Goal: Check status: Check status

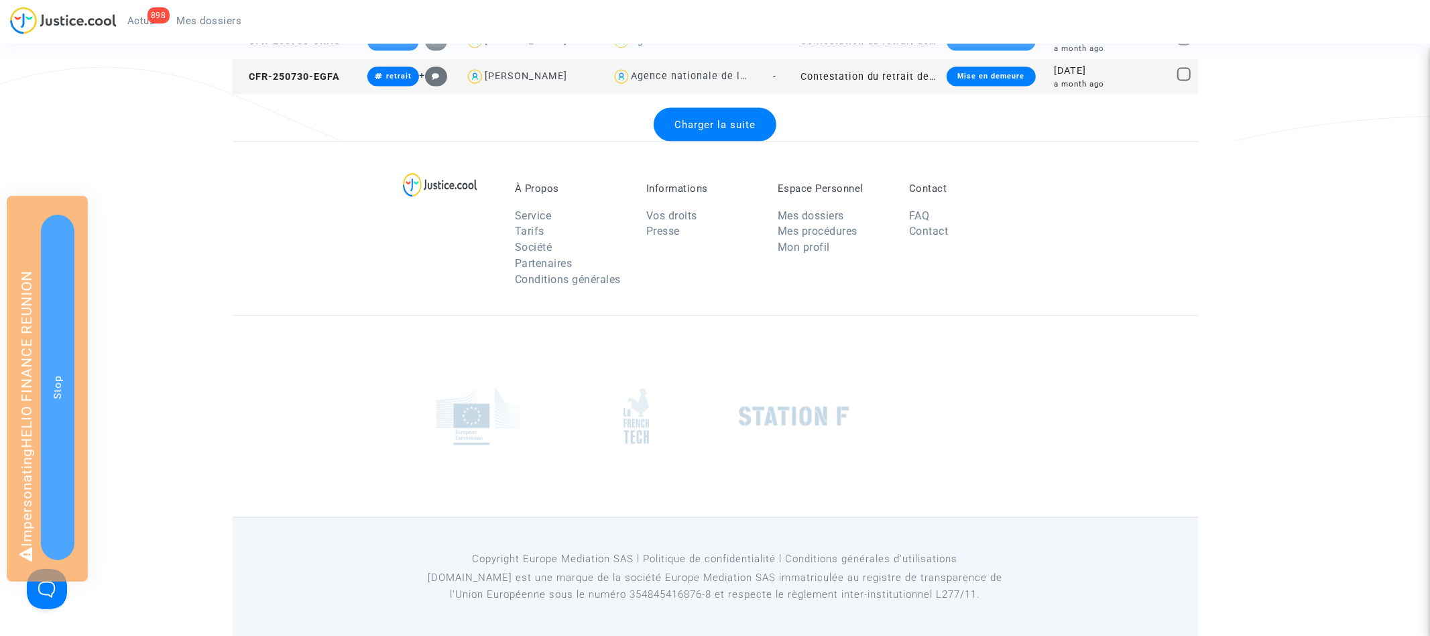
scroll to position [1444, 0]
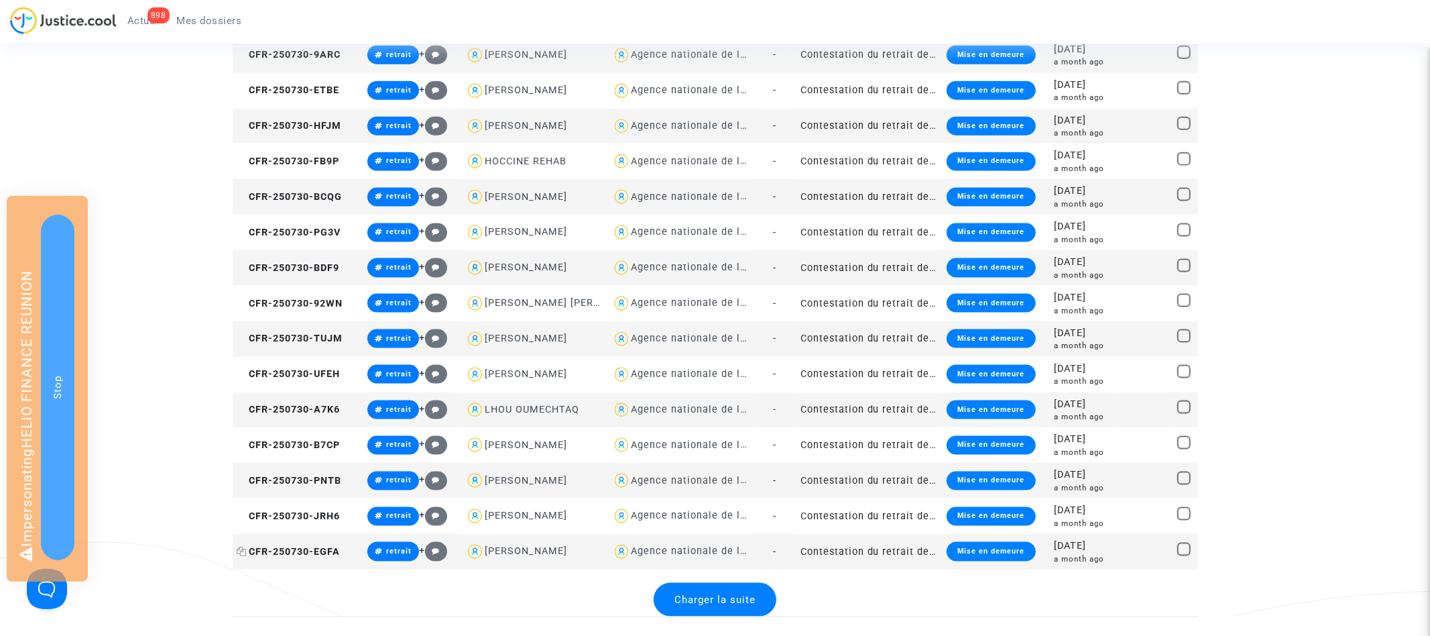
click at [302, 549] on span "CFR-250730-EGFA" at bounding box center [288, 551] width 103 height 11
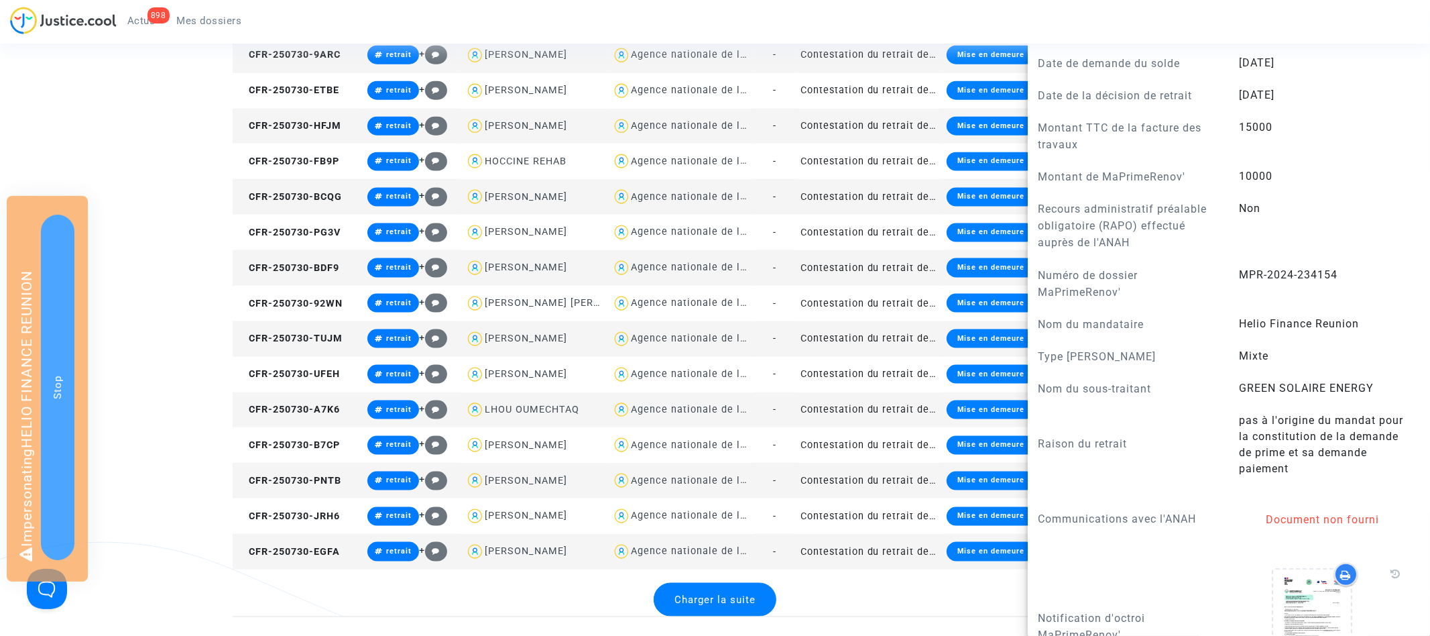
scroll to position [872, 0]
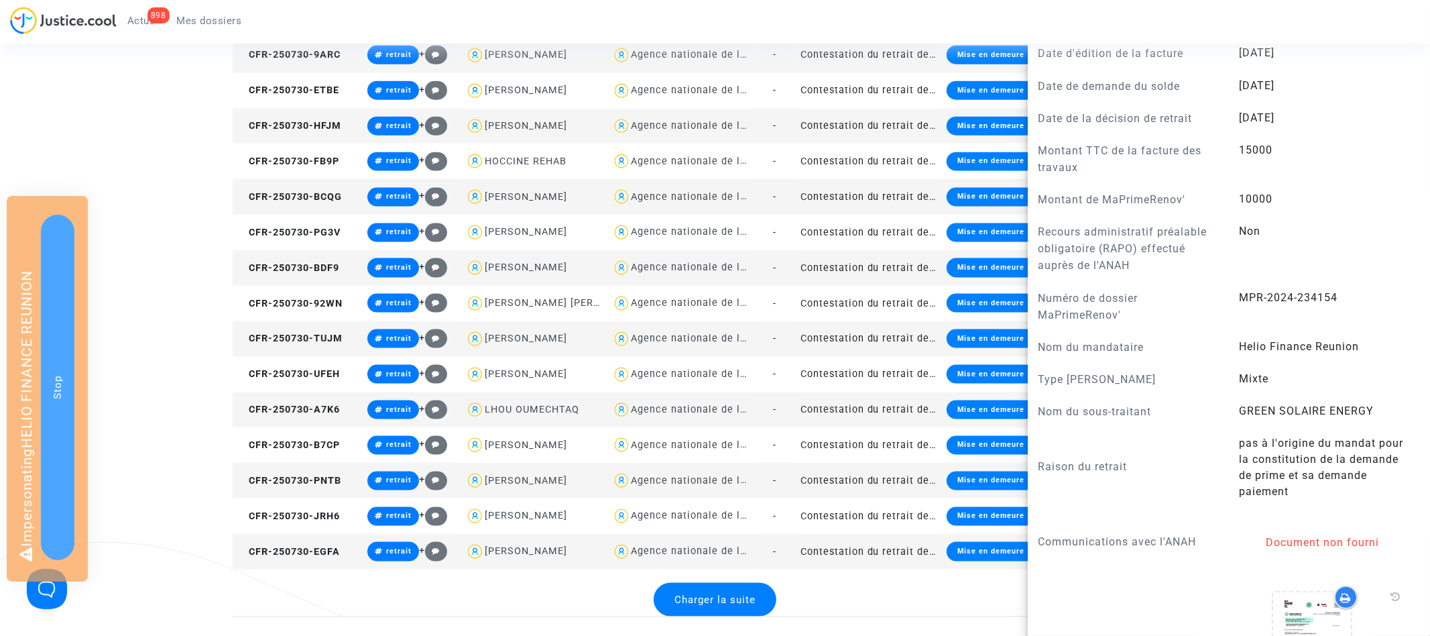
click at [726, 593] on span "Charger la suite" at bounding box center [715, 599] width 81 height 12
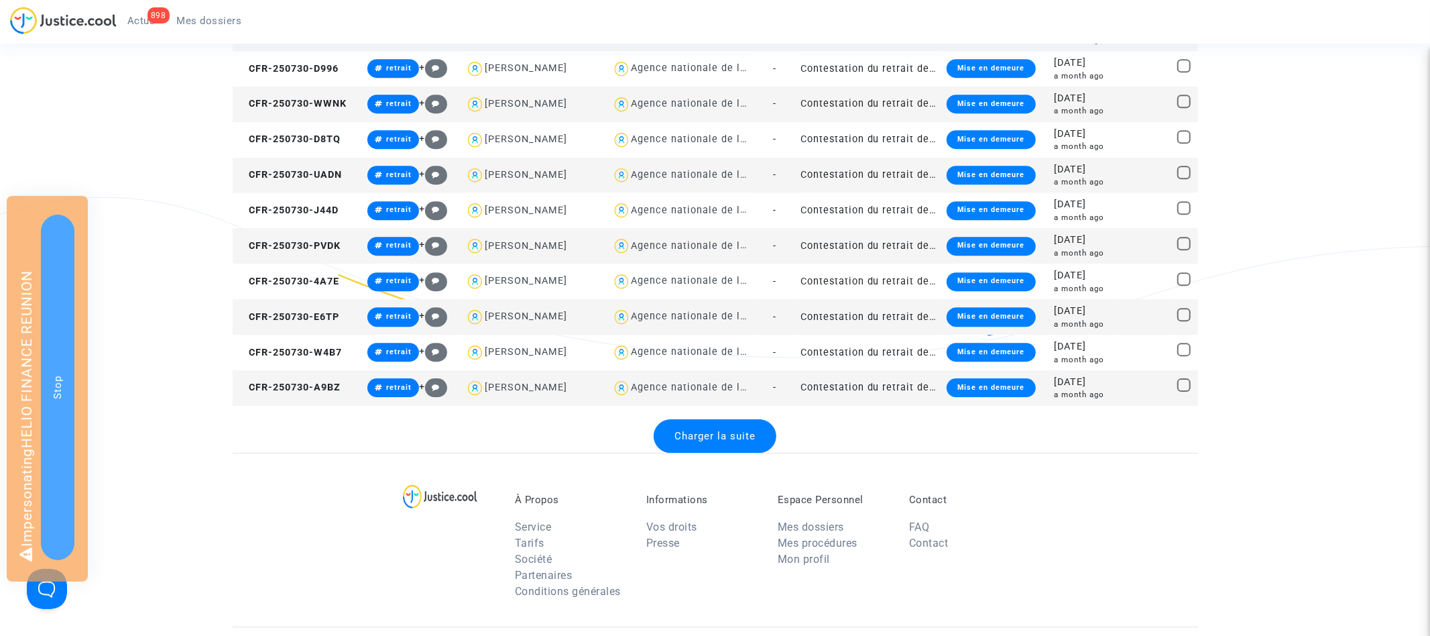
scroll to position [3381, 0]
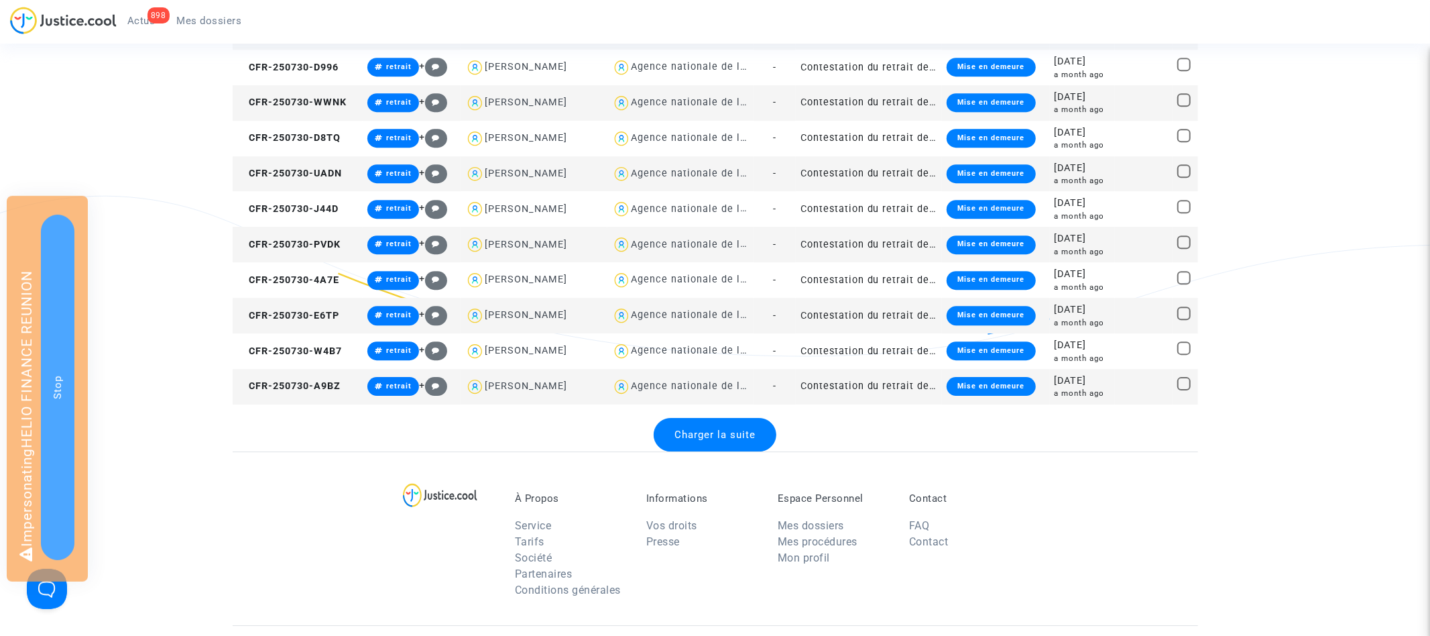
click at [732, 423] on div "Charger la suite" at bounding box center [715, 435] width 123 height 34
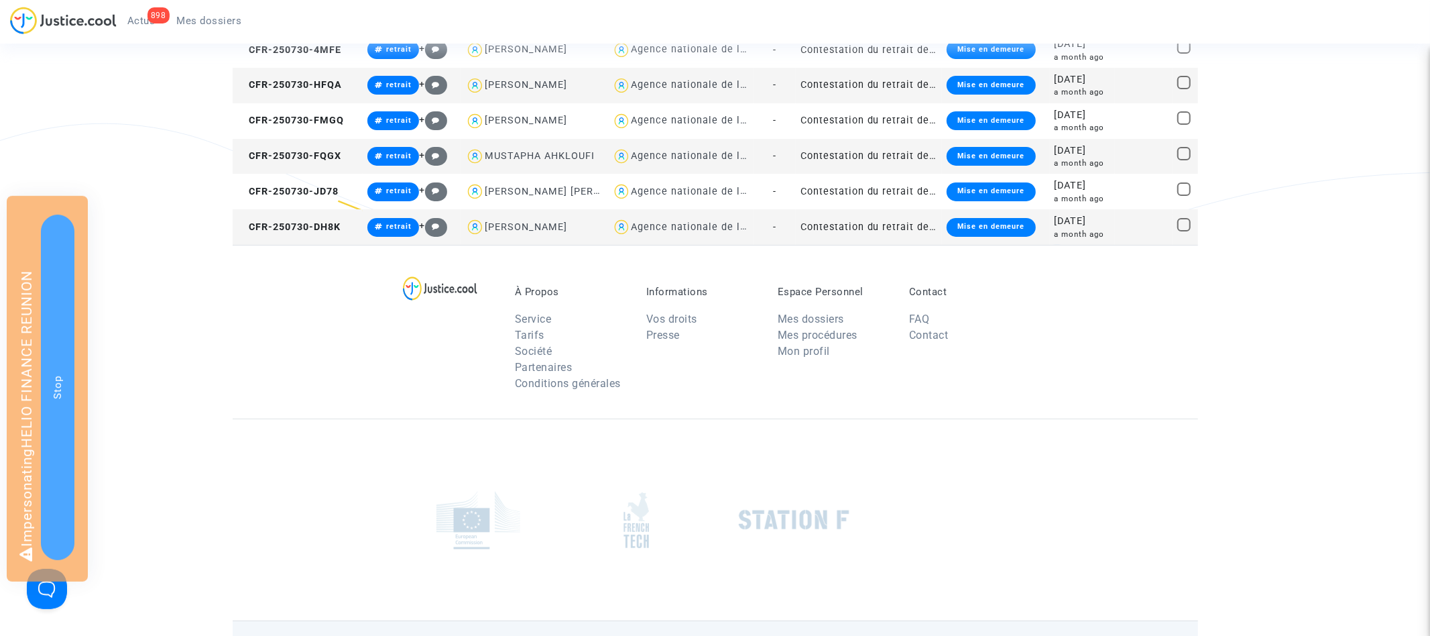
scroll to position [4100, 0]
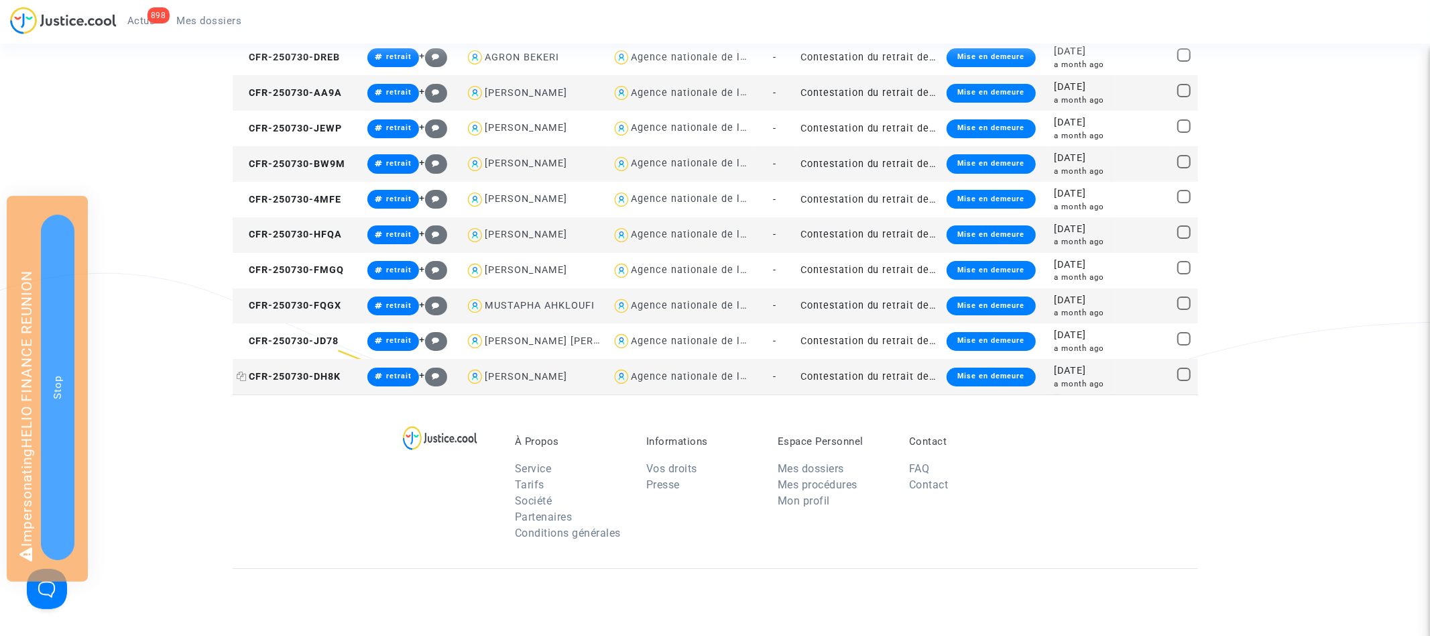
click at [319, 375] on span "CFR-250730-DH8K" at bounding box center [289, 376] width 104 height 11
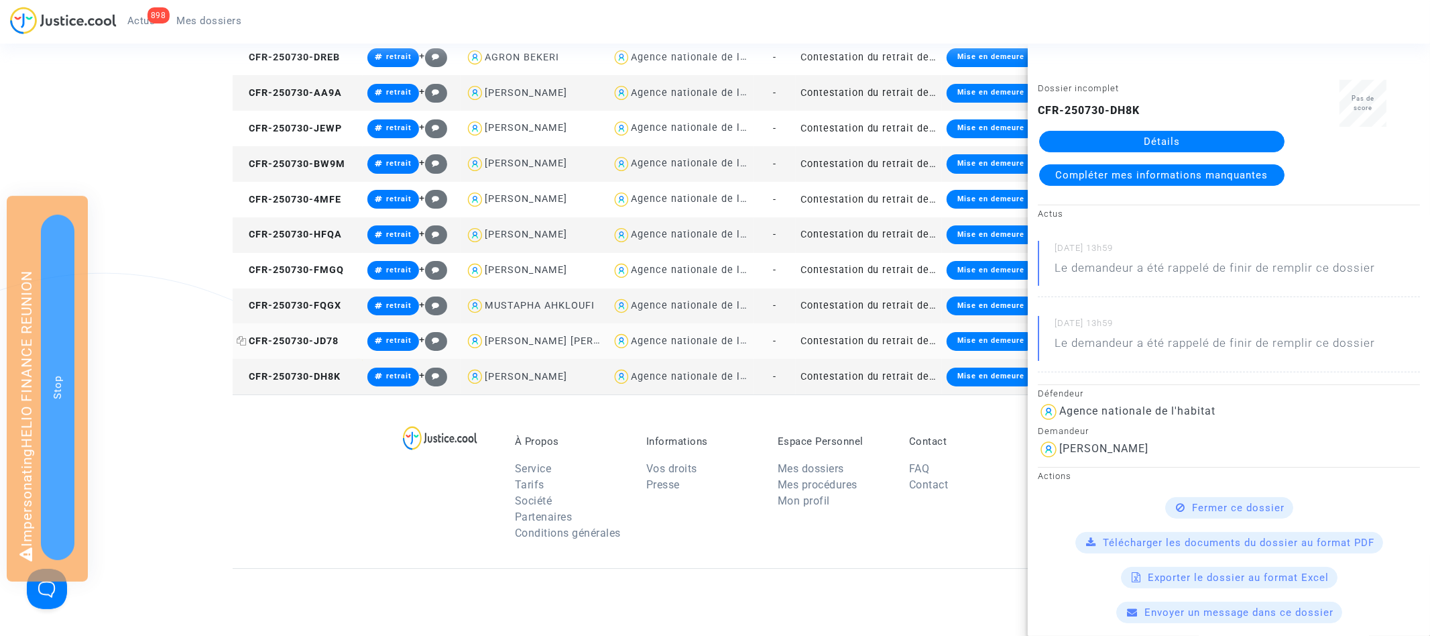
click at [324, 337] on span "CFR-250730-JD78" at bounding box center [288, 340] width 102 height 11
click at [330, 300] on span "CFR-250730-FQGX" at bounding box center [289, 305] width 105 height 11
click at [315, 229] on span "CFR-250730-HFQA" at bounding box center [289, 234] width 105 height 11
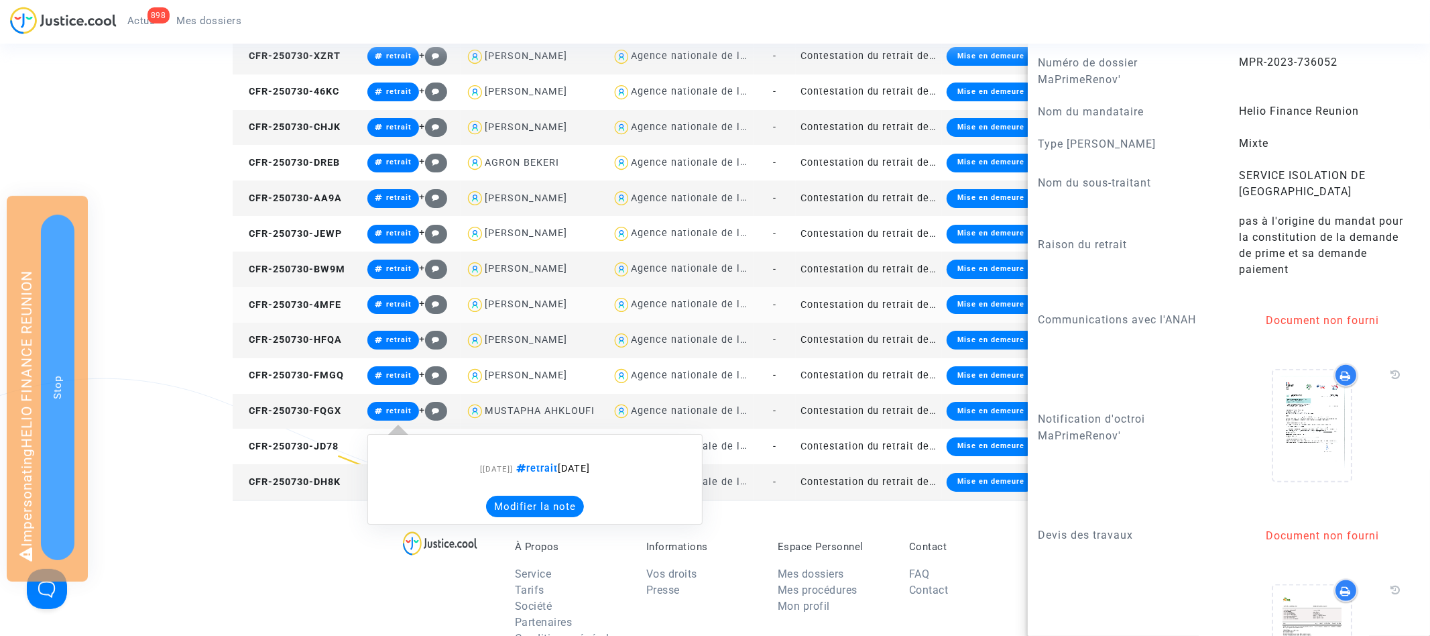
scroll to position [3984, 0]
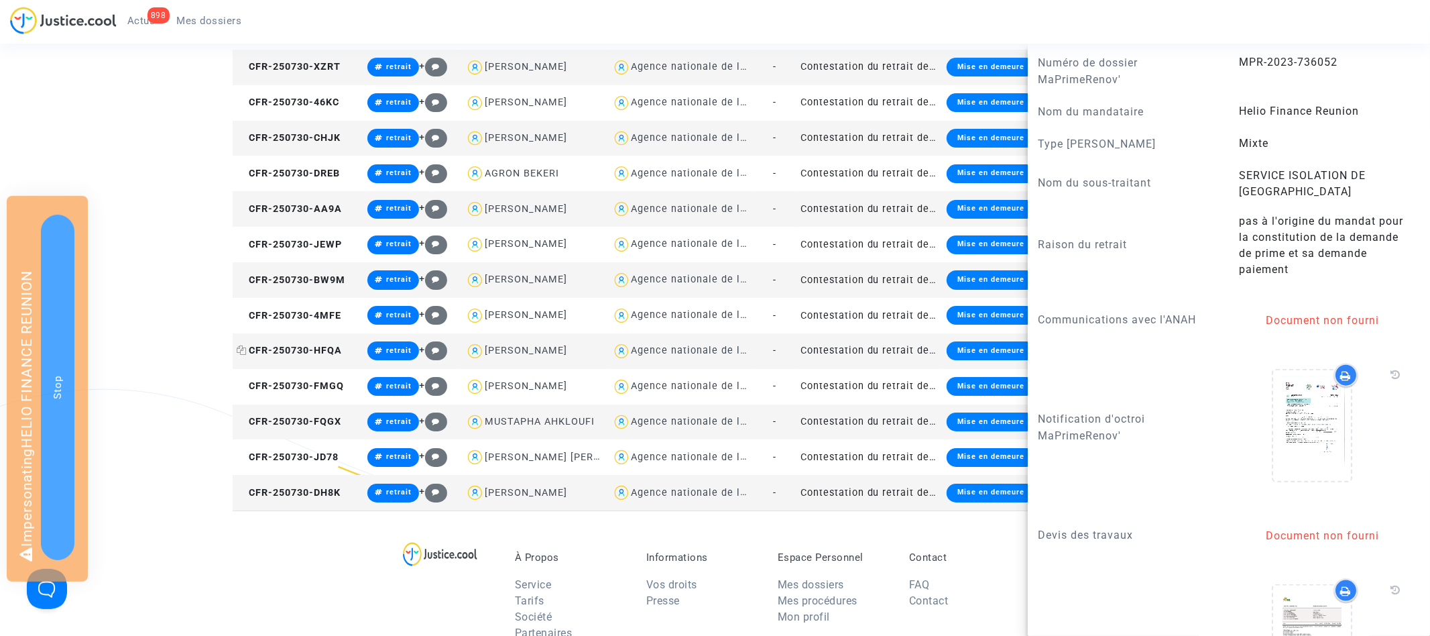
click at [296, 348] on span "CFR-250730-HFQA" at bounding box center [289, 350] width 105 height 11
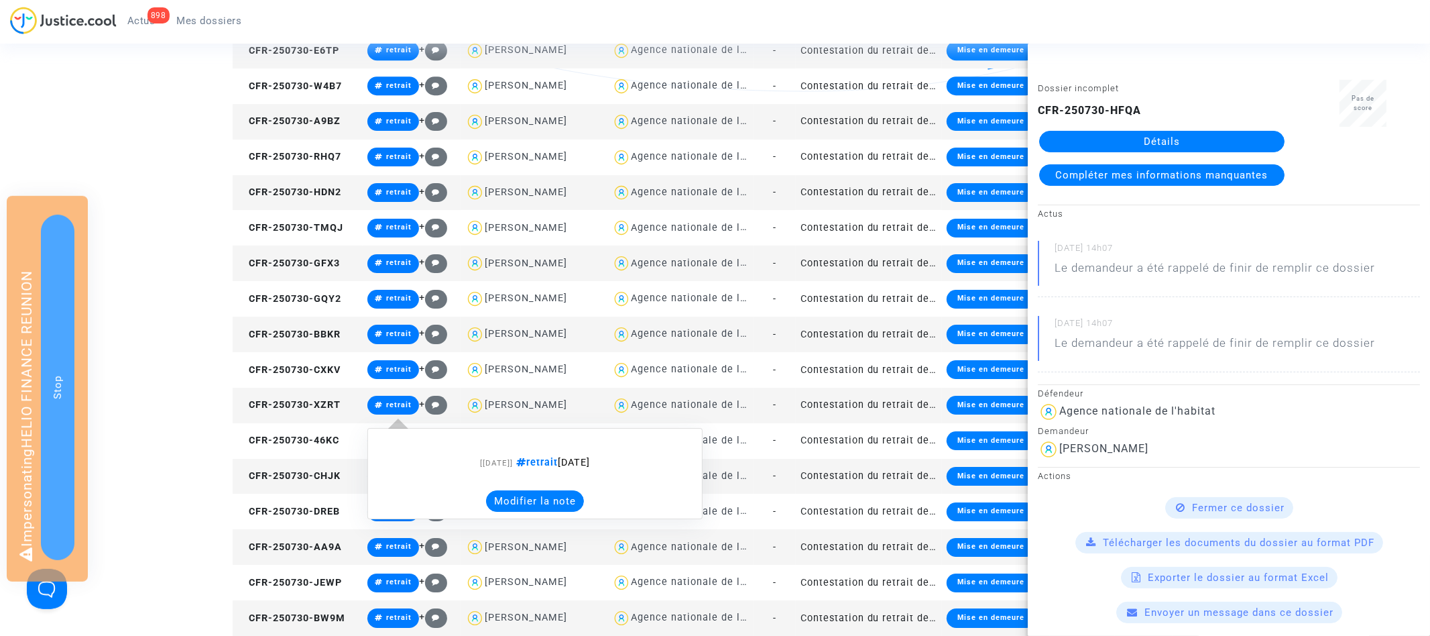
scroll to position [3646, 0]
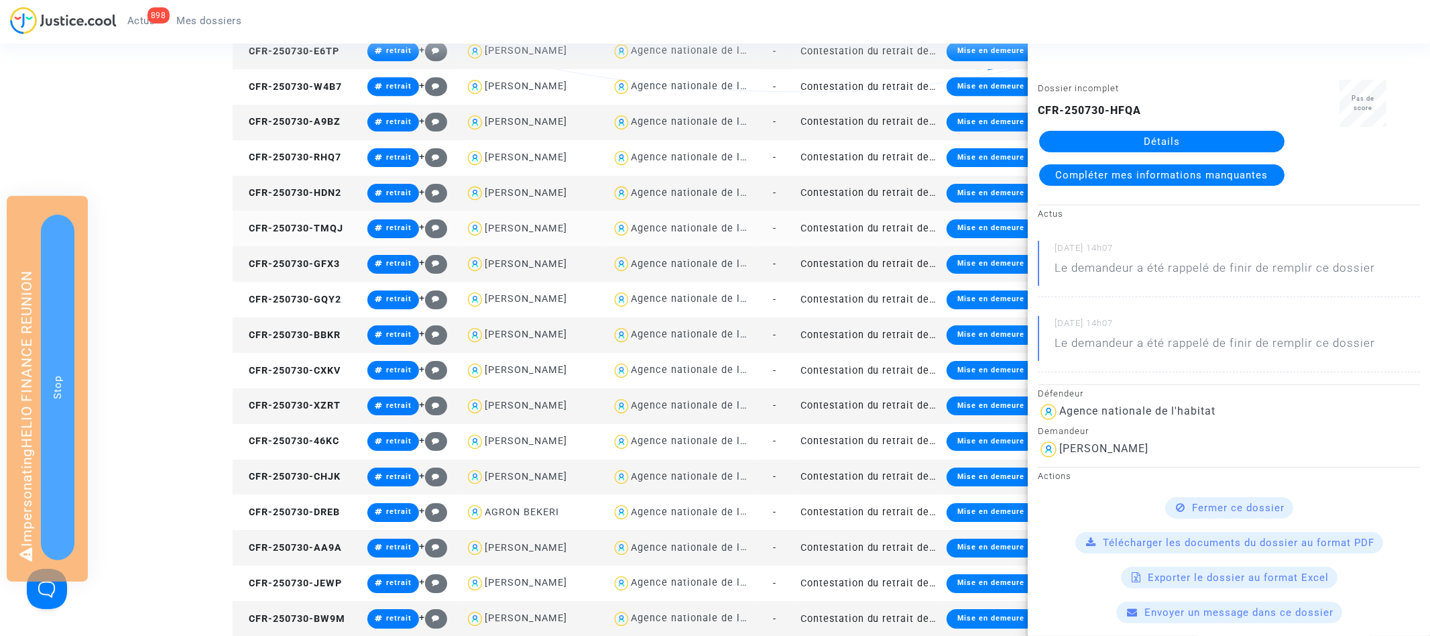
click at [313, 221] on td "CFR-250730-TMQJ" at bounding box center [298, 229] width 131 height 36
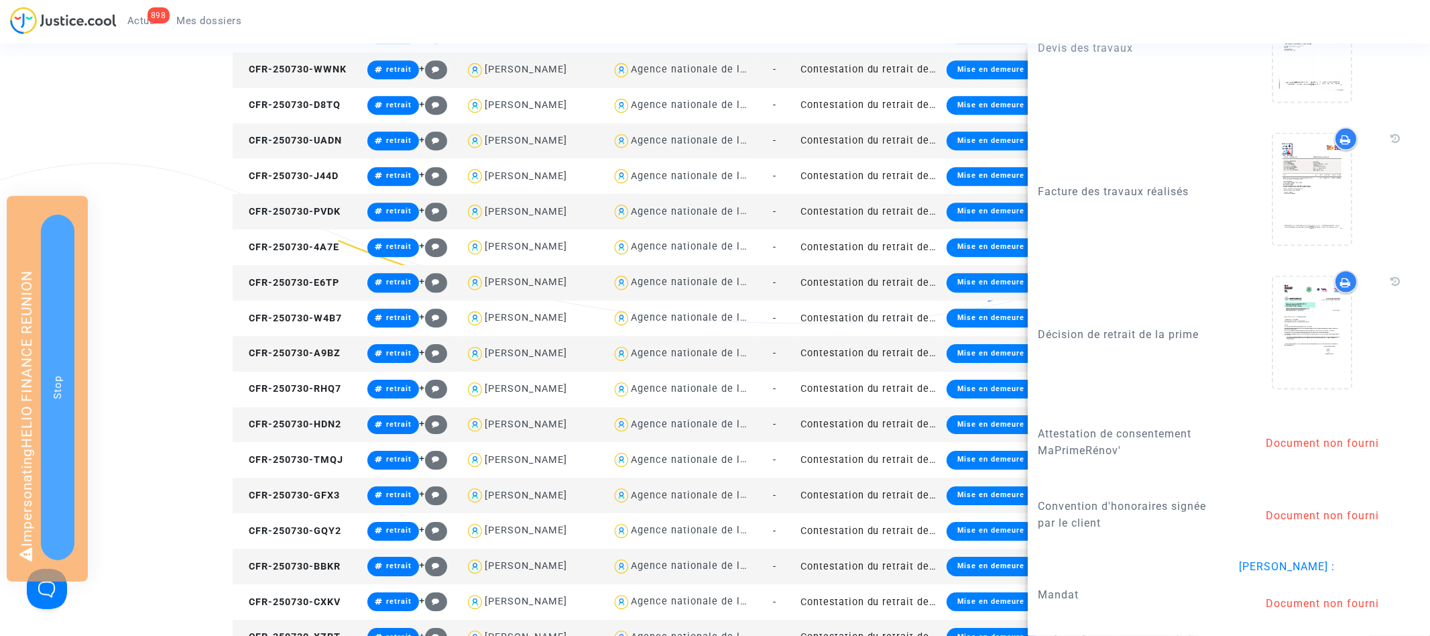
scroll to position [3357, 0]
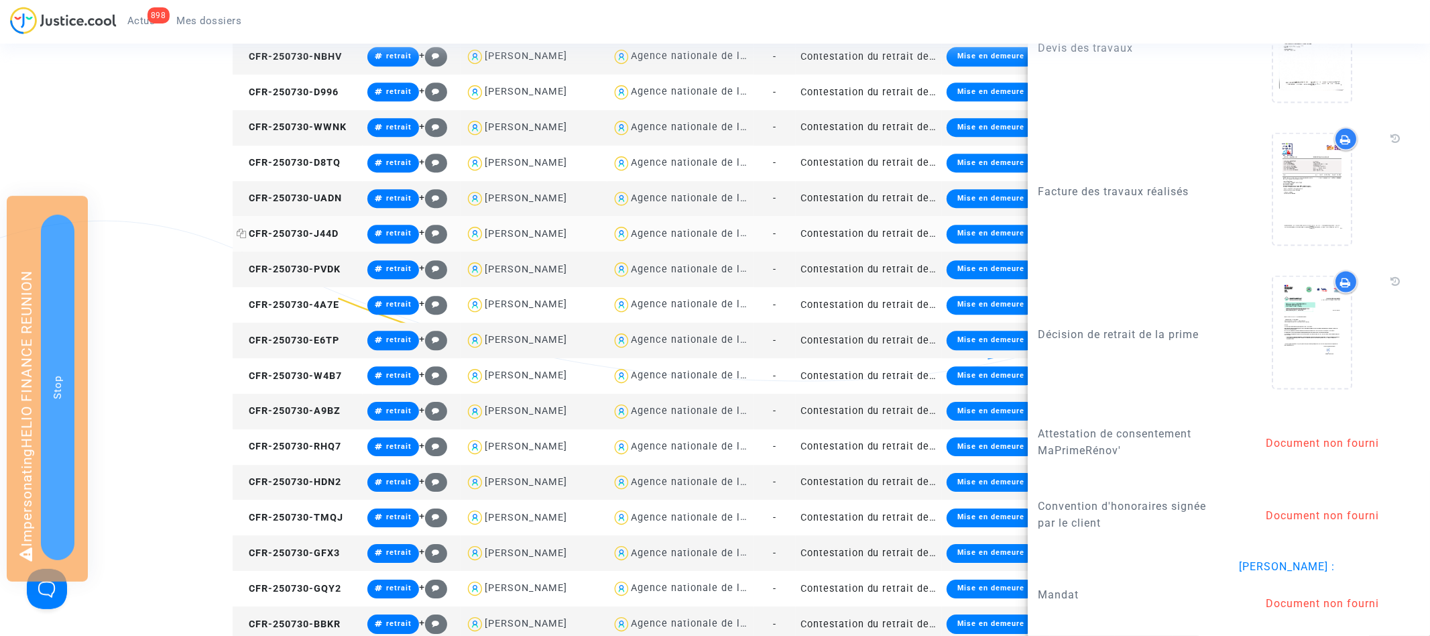
click at [297, 229] on span "CFR-250730-J44D" at bounding box center [288, 233] width 102 height 11
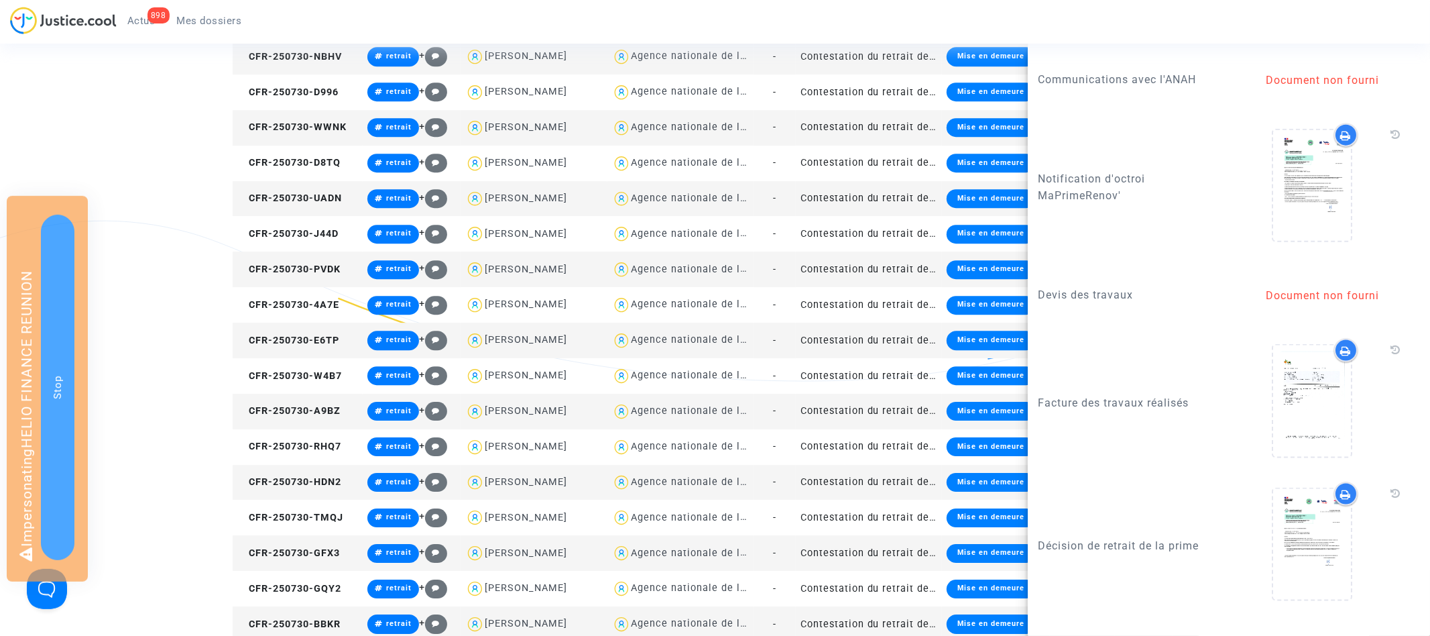
scroll to position [1291, 0]
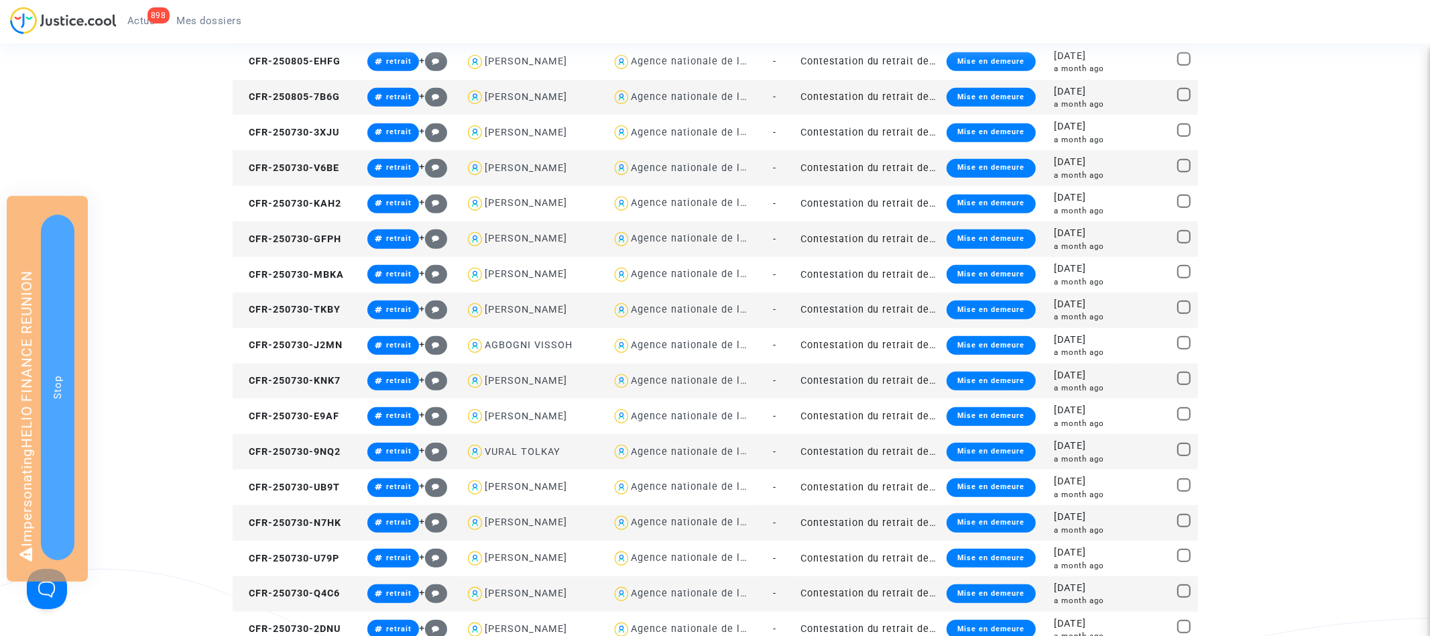
scroll to position [618, 0]
